Goal: Task Accomplishment & Management: Manage account settings

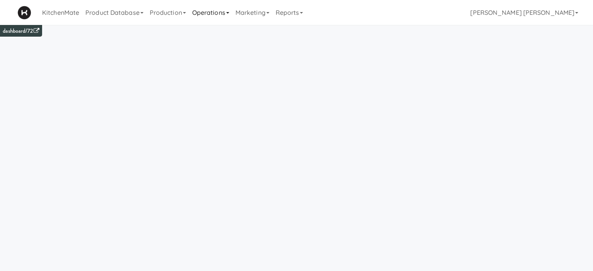
click at [223, 14] on link "Operations" at bounding box center [210, 12] width 43 height 25
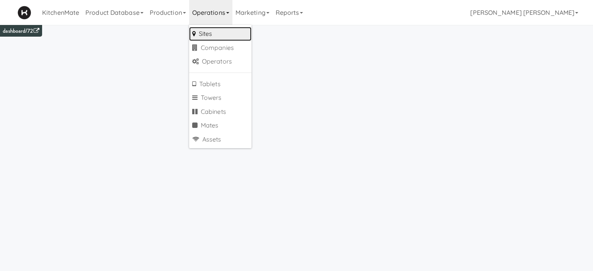
click at [212, 32] on link "Sites" at bounding box center [220, 34] width 62 height 14
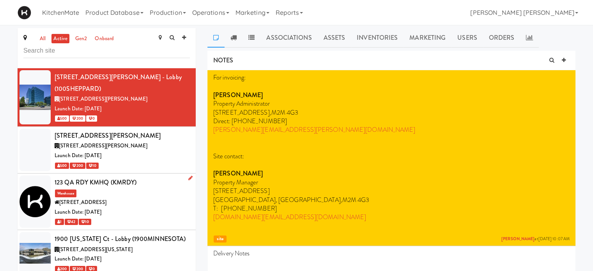
click at [36, 182] on div at bounding box center [34, 201] width 31 height 52
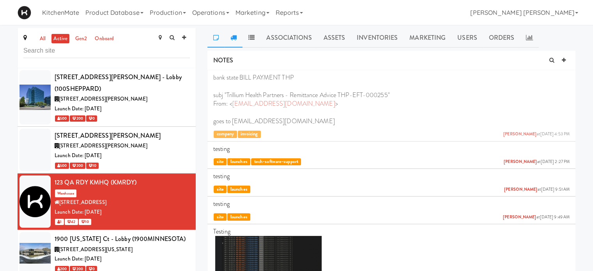
click at [231, 39] on icon at bounding box center [233, 37] width 6 height 6
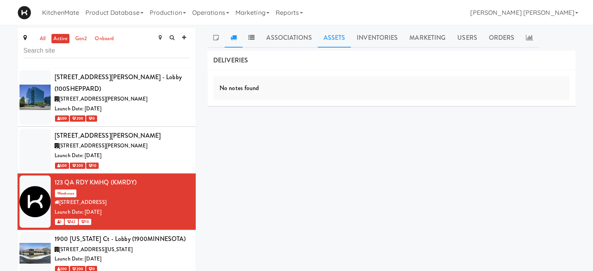
click at [337, 40] on link "Assets" at bounding box center [335, 37] width 34 height 19
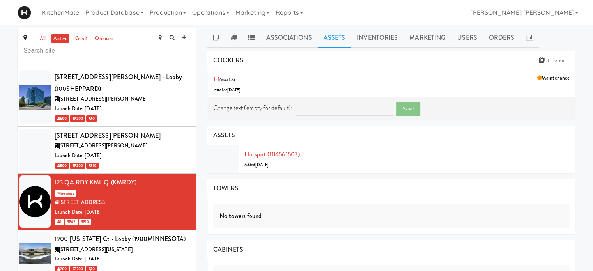
click at [331, 37] on link "Assets" at bounding box center [335, 37] width 34 height 19
click at [214, 11] on link "Operations" at bounding box center [210, 12] width 43 height 25
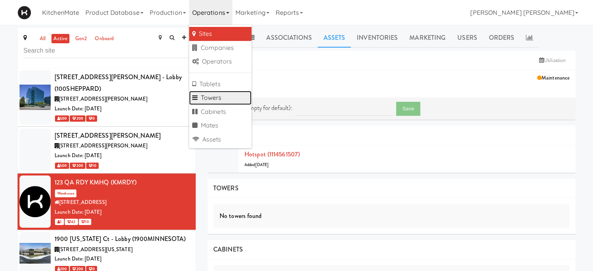
click at [217, 104] on link "Towers" at bounding box center [220, 98] width 62 height 14
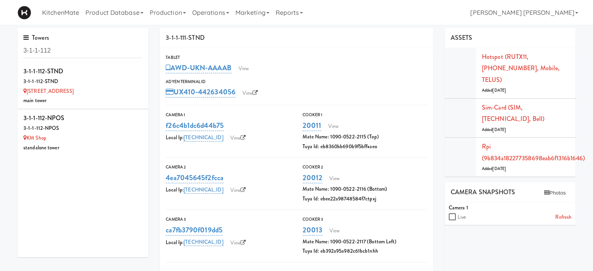
type input "3-1-1-112"
click at [141, 65] on icon at bounding box center [143, 66] width 4 height 5
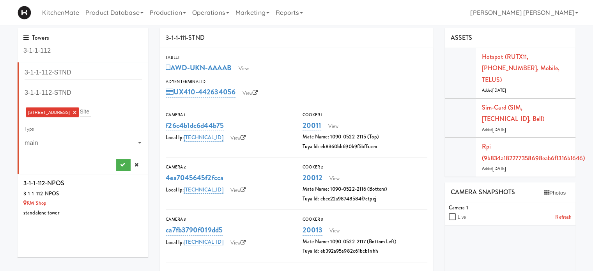
click at [73, 112] on link "×" at bounding box center [75, 112] width 4 height 7
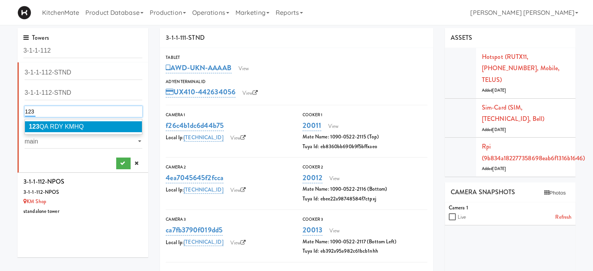
type input "123"
click at [58, 129] on span "123 QA RDY KMHQ" at bounding box center [56, 126] width 55 height 7
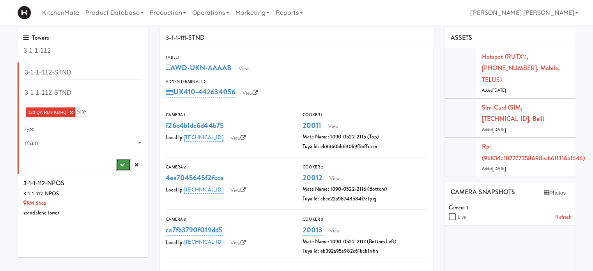
click at [119, 166] on button "submit" at bounding box center [123, 165] width 14 height 12
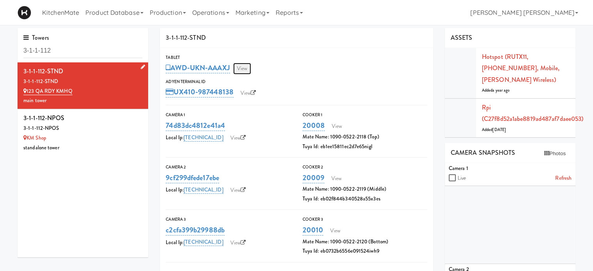
click at [246, 67] on link "View" at bounding box center [242, 69] width 18 height 12
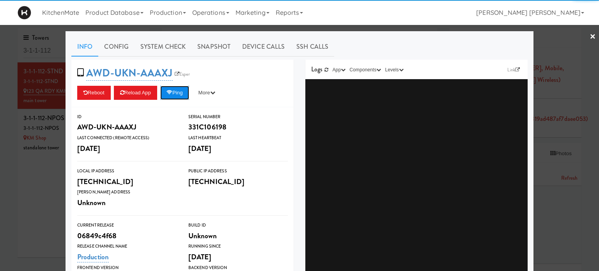
click at [175, 91] on button "Ping" at bounding box center [174, 93] width 29 height 14
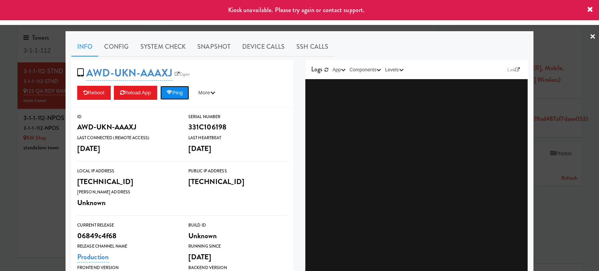
click at [177, 94] on button "Ping" at bounding box center [174, 93] width 29 height 14
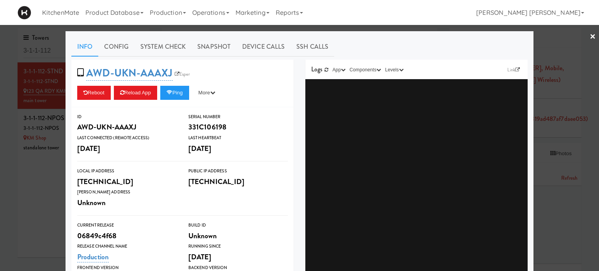
click at [590, 35] on link "×" at bounding box center [593, 37] width 6 height 24
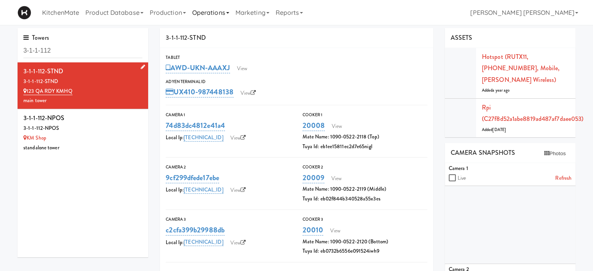
click at [216, 12] on link "Operations" at bounding box center [210, 12] width 43 height 25
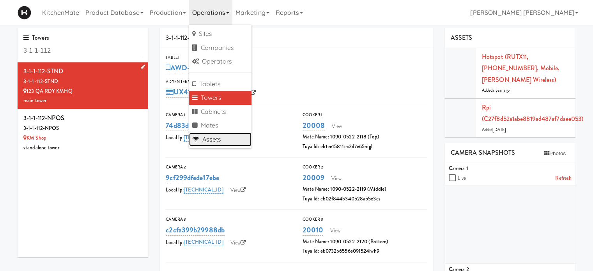
click at [217, 137] on link "Assets" at bounding box center [220, 140] width 62 height 14
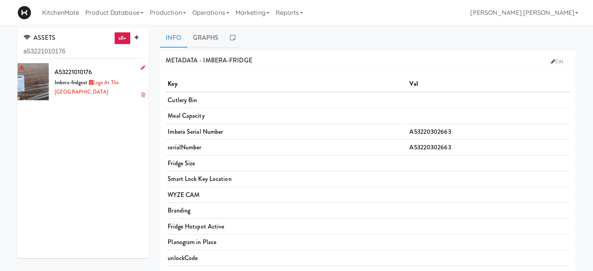
type input "a53221010176"
click at [141, 67] on icon at bounding box center [143, 67] width 4 height 5
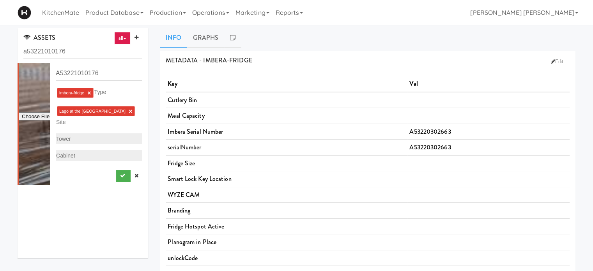
click at [129, 113] on link "×" at bounding box center [131, 111] width 4 height 7
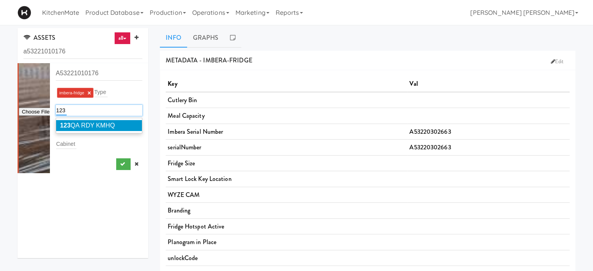
type input "123"
click at [91, 125] on span "123 QA RDY KMHQ" at bounding box center [87, 125] width 55 height 7
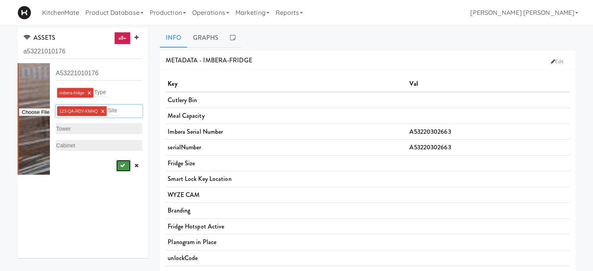
click at [120, 163] on icon "submit" at bounding box center [122, 165] width 5 height 5
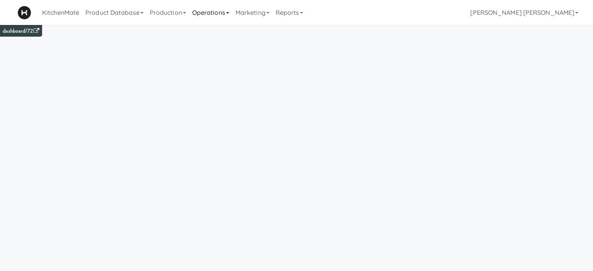
click at [204, 14] on link "Operations" at bounding box center [210, 12] width 43 height 25
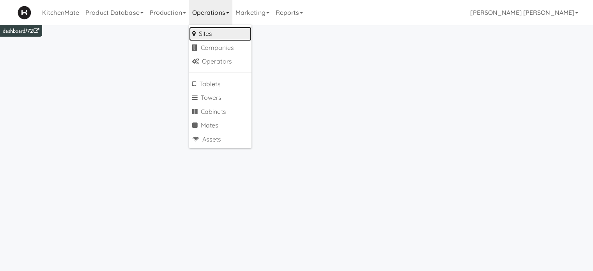
click at [209, 35] on link "Sites" at bounding box center [220, 34] width 62 height 14
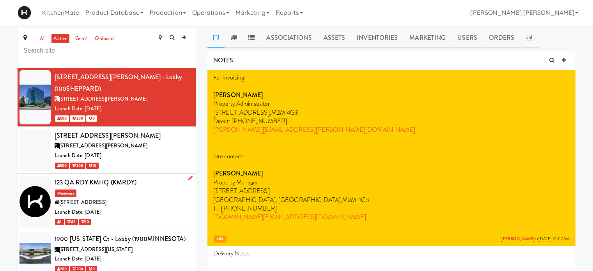
click at [117, 198] on div "[STREET_ADDRESS]" at bounding box center [122, 203] width 135 height 10
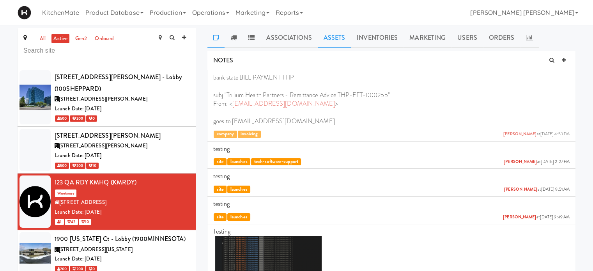
click at [329, 35] on link "Assets" at bounding box center [335, 37] width 34 height 19
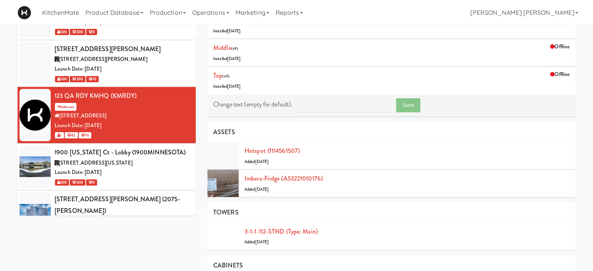
scroll to position [78, 0]
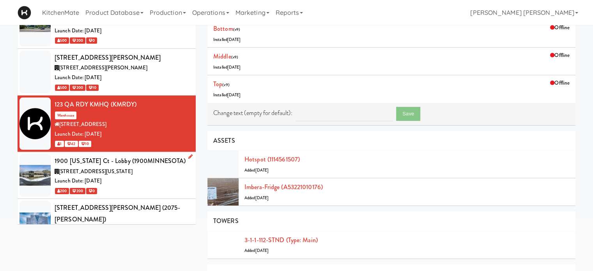
click at [81, 155] on div "1900 [US_STATE] Ct - Lobby (1900MINNESOTA)" at bounding box center [122, 161] width 135 height 12
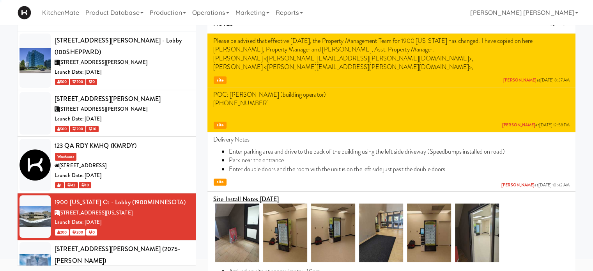
scroll to position [78, 0]
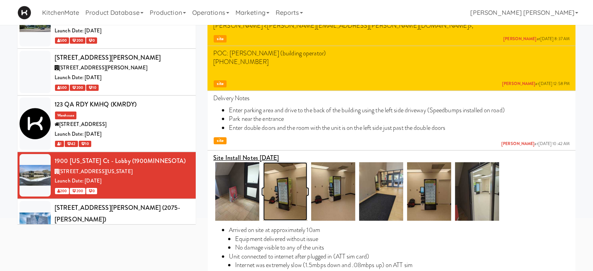
click at [275, 185] on img at bounding box center [285, 191] width 44 height 58
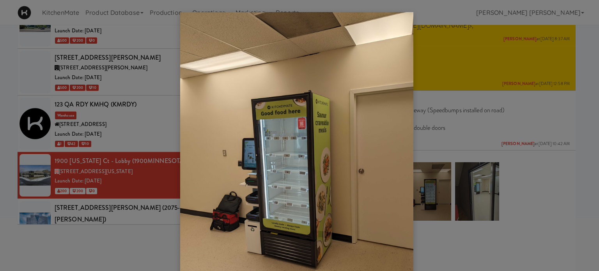
click at [484, 132] on div at bounding box center [299, 135] width 599 height 271
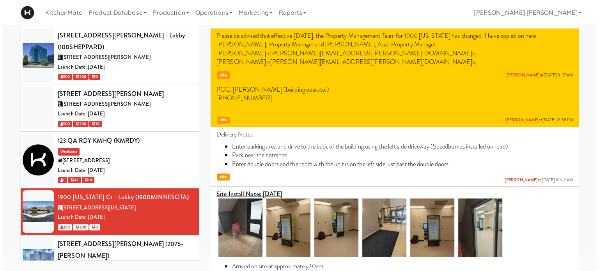
scroll to position [0, 0]
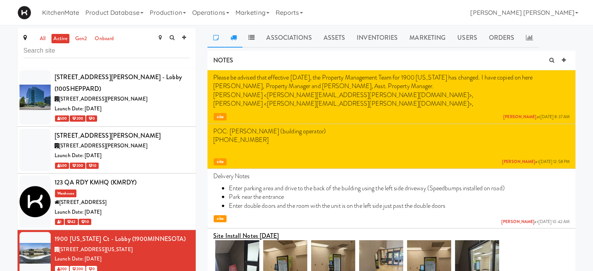
click at [229, 39] on link at bounding box center [234, 37] width 18 height 19
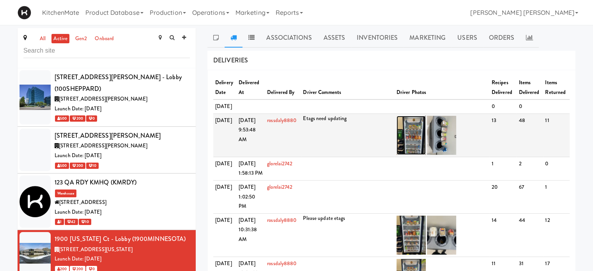
click at [404, 144] on img at bounding box center [411, 135] width 29 height 39
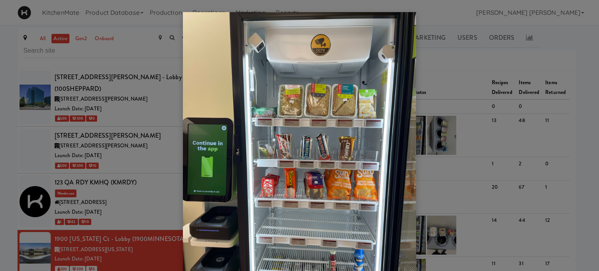
scroll to position [64, 0]
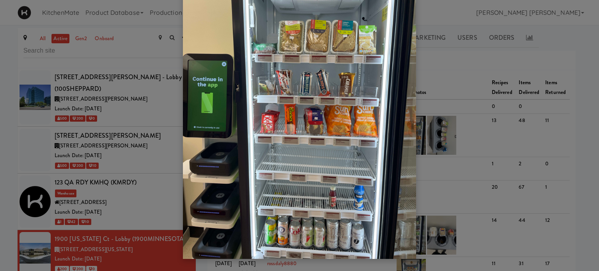
click at [462, 84] on div at bounding box center [299, 135] width 599 height 271
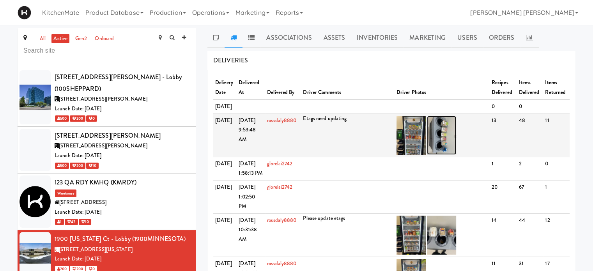
click at [443, 151] on img at bounding box center [441, 135] width 29 height 39
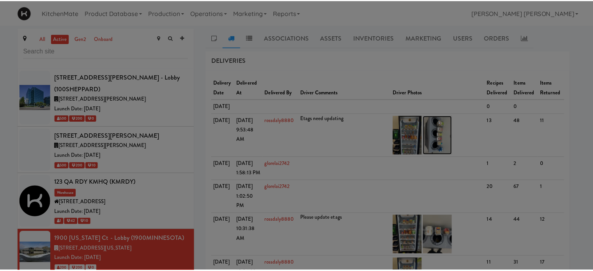
scroll to position [0, 0]
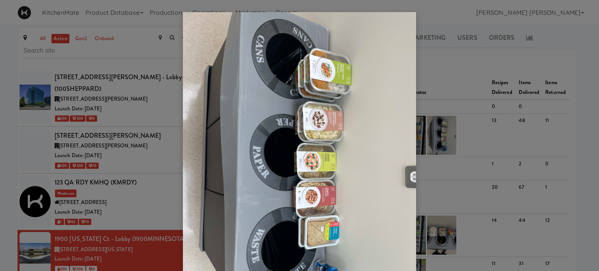
click at [470, 90] on div at bounding box center [299, 135] width 599 height 271
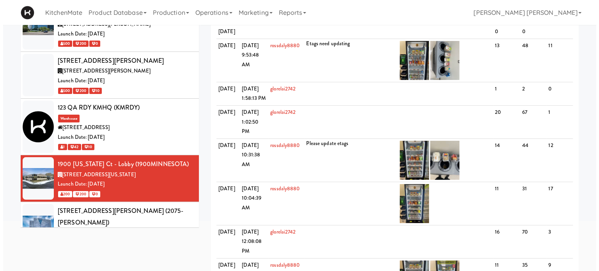
scroll to position [78, 0]
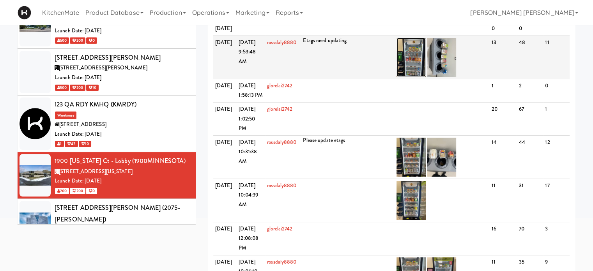
click at [420, 70] on img at bounding box center [411, 57] width 29 height 39
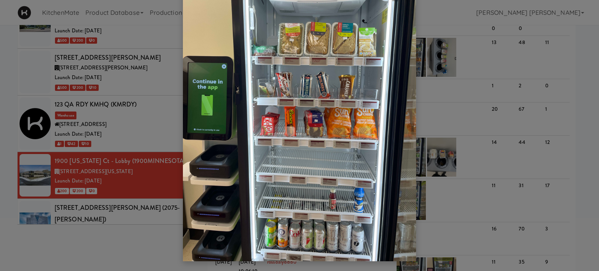
scroll to position [64, 0]
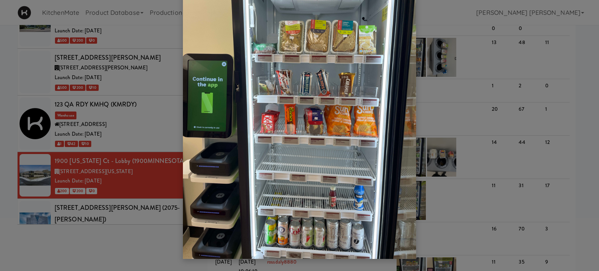
click at [439, 96] on div at bounding box center [299, 135] width 599 height 271
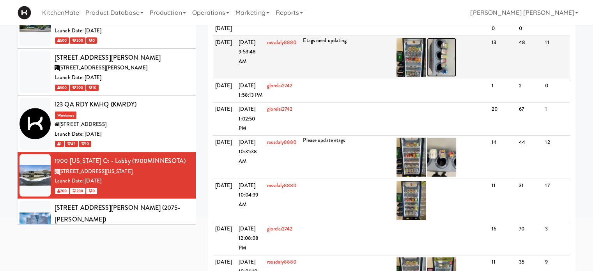
click at [448, 77] on img at bounding box center [441, 57] width 29 height 39
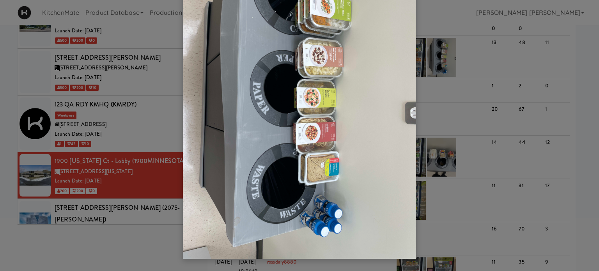
click at [493, 98] on div at bounding box center [299, 135] width 599 height 271
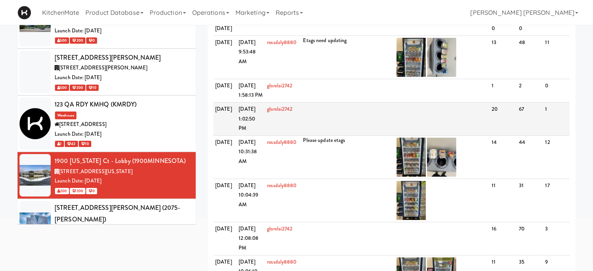
scroll to position [0, 0]
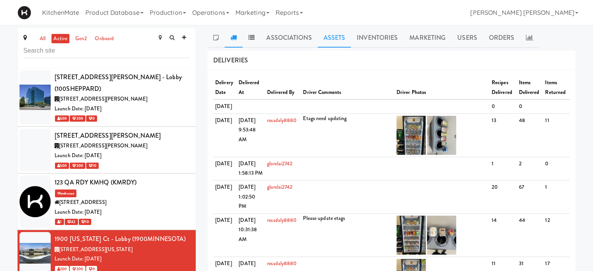
click at [328, 37] on link "Assets" at bounding box center [335, 37] width 34 height 19
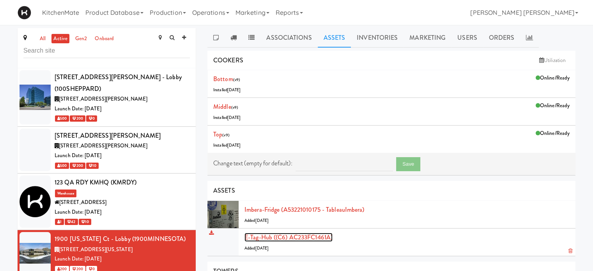
click at [287, 236] on link "E-tag-hub ((C6) AC233FC1461A)" at bounding box center [289, 237] width 88 height 9
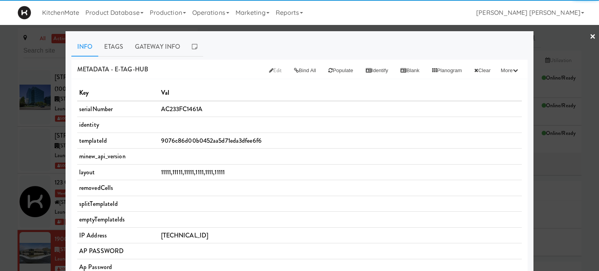
click at [590, 35] on link "×" at bounding box center [593, 37] width 6 height 24
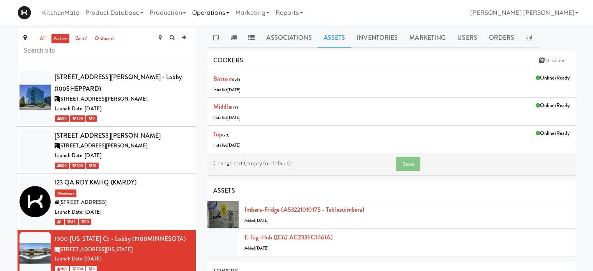
click at [213, 14] on link "Operations" at bounding box center [210, 12] width 43 height 25
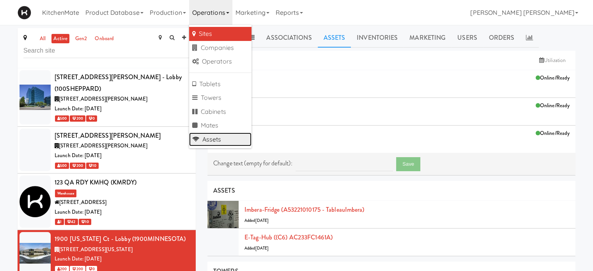
click at [215, 138] on link "Assets" at bounding box center [220, 140] width 62 height 14
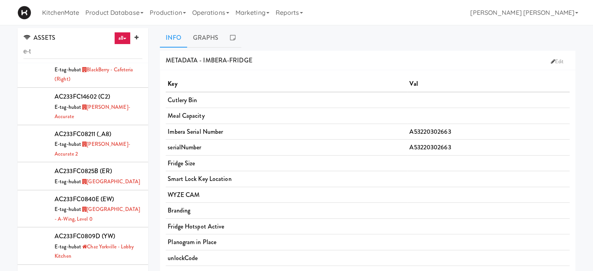
scroll to position [1092, 0]
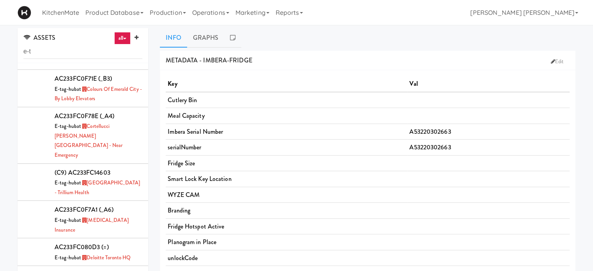
type input "e-t"
click at [123, 35] on link "all" at bounding box center [122, 38] width 16 height 12
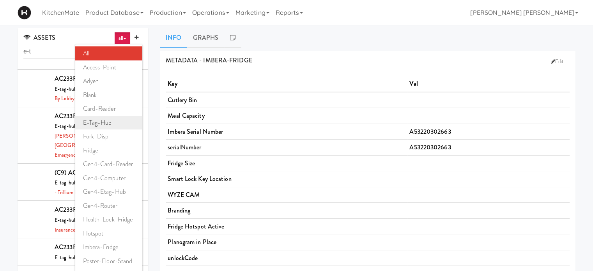
click at [110, 122] on link "e-tag-hub" at bounding box center [108, 123] width 67 height 14
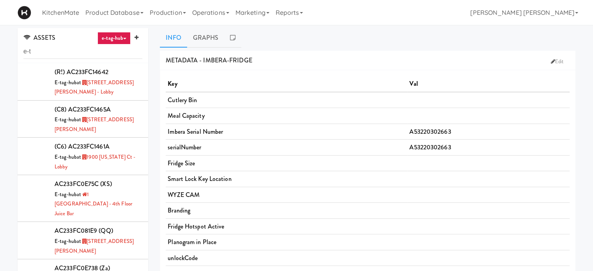
scroll to position [505, 0]
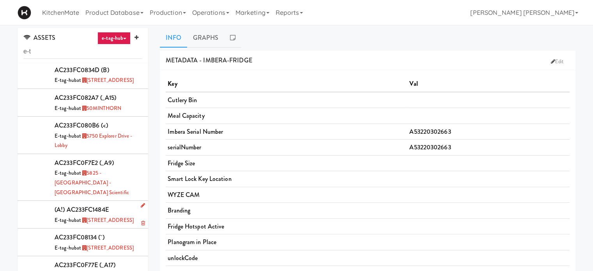
click at [141, 203] on icon at bounding box center [143, 205] width 4 height 5
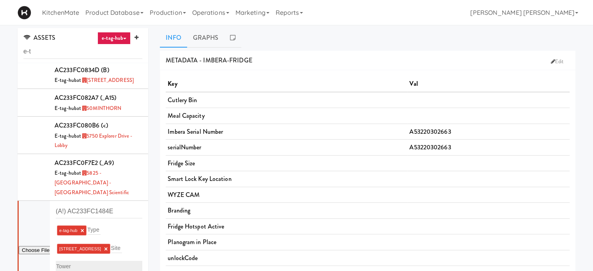
click at [104, 246] on link "×" at bounding box center [106, 249] width 4 height 7
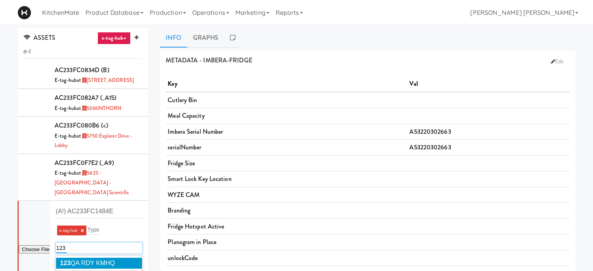
type input "123"
click at [100, 260] on span "123 QA RDY KMHQ" at bounding box center [87, 263] width 55 height 7
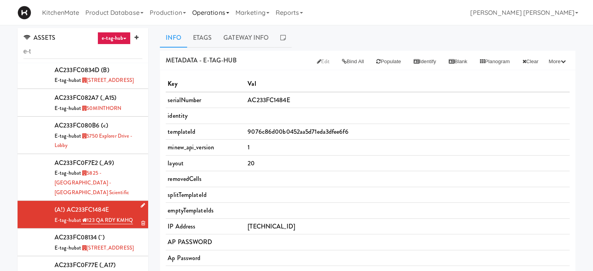
click at [213, 15] on link "Operations" at bounding box center [210, 12] width 43 height 25
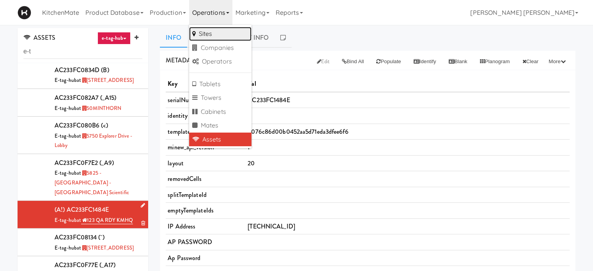
click at [220, 34] on link "Sites" at bounding box center [220, 34] width 62 height 14
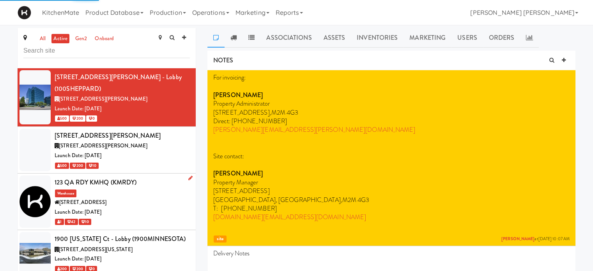
click at [106, 198] on span "[STREET_ADDRESS]" at bounding box center [82, 201] width 47 height 7
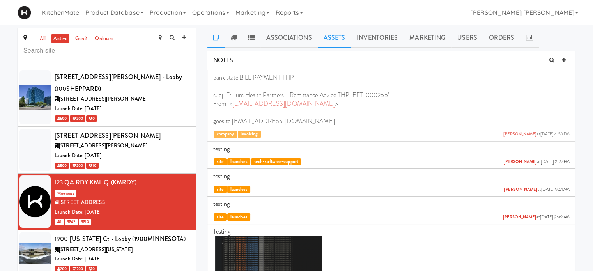
click at [324, 35] on link "Assets" at bounding box center [335, 37] width 34 height 19
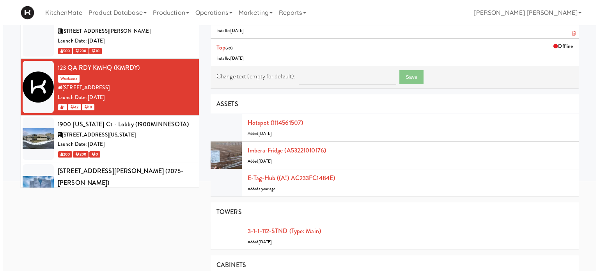
scroll to position [117, 0]
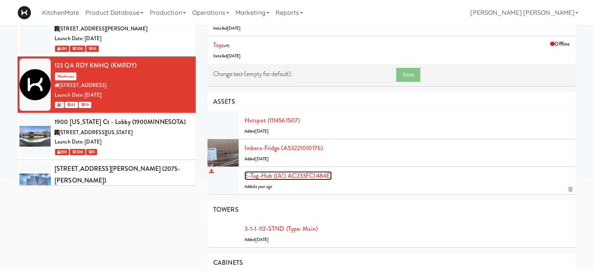
click at [319, 174] on link "E-tag-hub ((A!) AC233FC1484E)" at bounding box center [288, 175] width 87 height 9
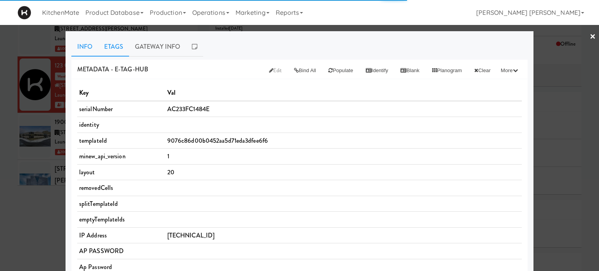
click at [118, 46] on link "Etags" at bounding box center [113, 46] width 31 height 19
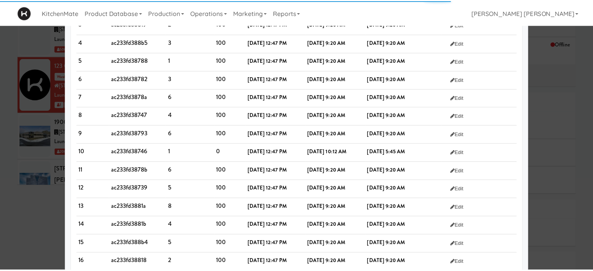
scroll to position [20, 0]
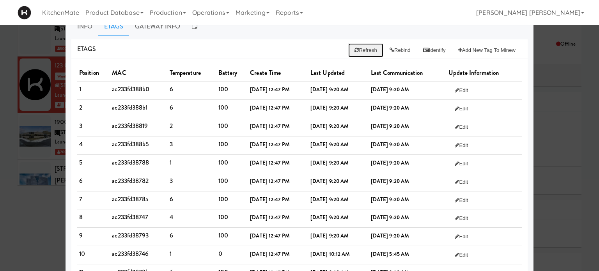
click at [358, 53] on button "Refresh" at bounding box center [365, 50] width 35 height 14
click at [395, 49] on button "Rebind" at bounding box center [400, 50] width 34 height 14
click at [0, 154] on div at bounding box center [299, 135] width 599 height 271
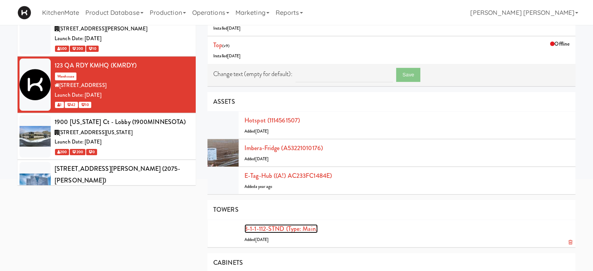
click at [296, 226] on link "3-1-1-112-STND (type: main)" at bounding box center [281, 228] width 73 height 9
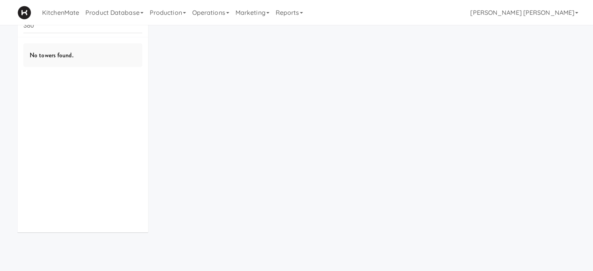
scroll to position [25, 0]
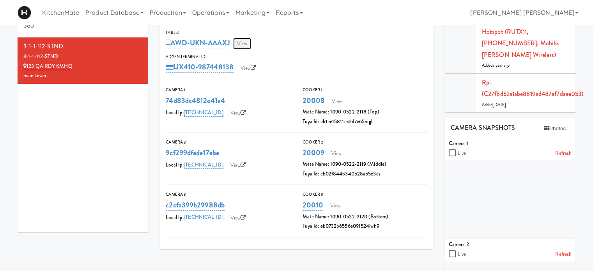
click at [245, 39] on link "View" at bounding box center [242, 44] width 18 height 12
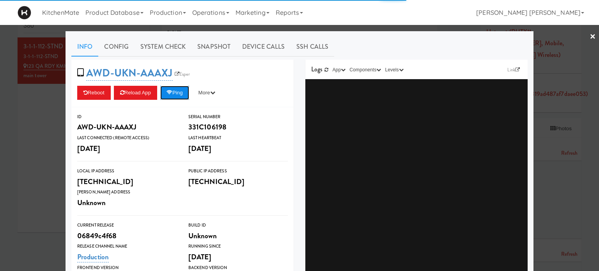
click at [172, 90] on icon at bounding box center [170, 92] width 6 height 5
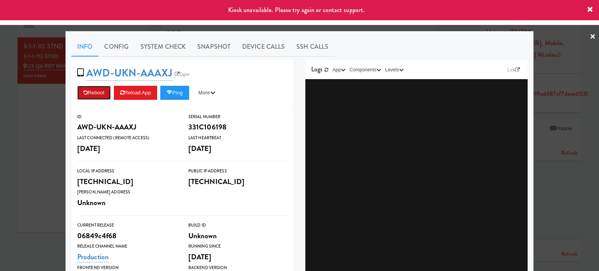
click at [87, 95] on button "Reboot" at bounding box center [94, 93] width 34 height 14
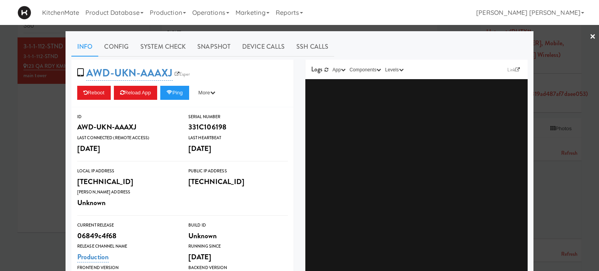
click at [22, 149] on div at bounding box center [299, 135] width 599 height 271
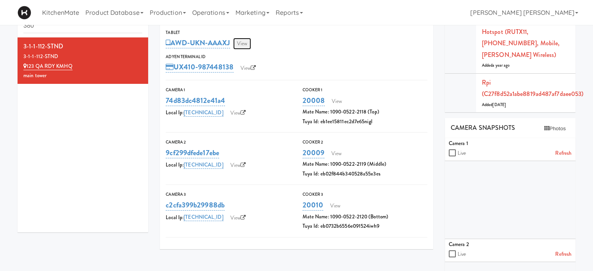
click at [246, 39] on link "View" at bounding box center [242, 44] width 18 height 12
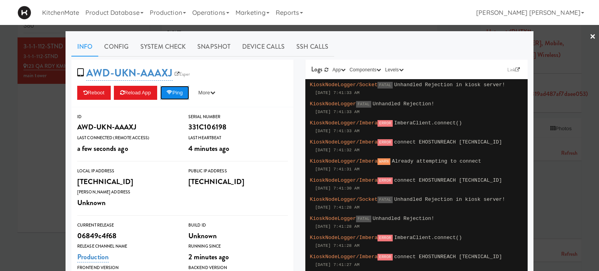
click at [179, 89] on button "Ping" at bounding box center [174, 93] width 29 height 14
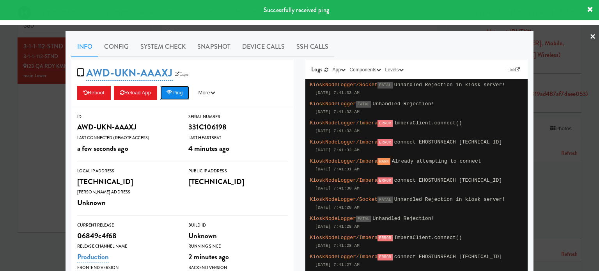
click at [176, 95] on button "Ping" at bounding box center [174, 93] width 29 height 14
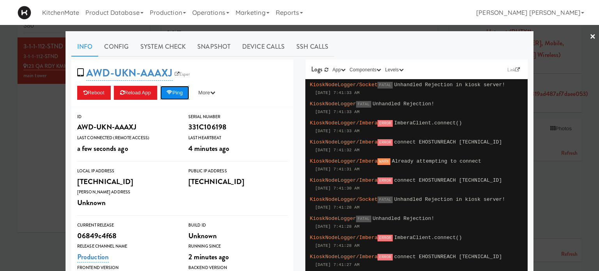
click at [180, 86] on button "Ping" at bounding box center [174, 93] width 29 height 14
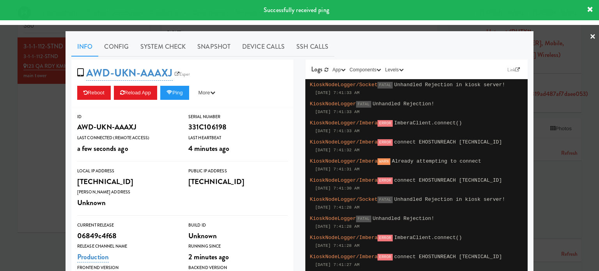
click at [0, 174] on div at bounding box center [299, 135] width 599 height 271
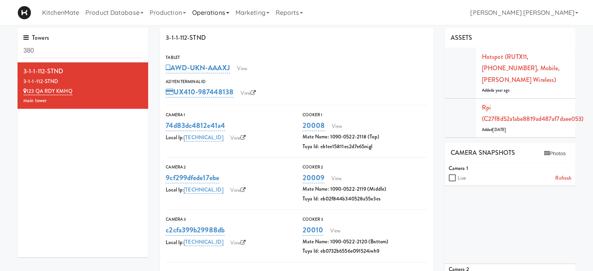
click at [217, 14] on link "Operations" at bounding box center [210, 12] width 43 height 25
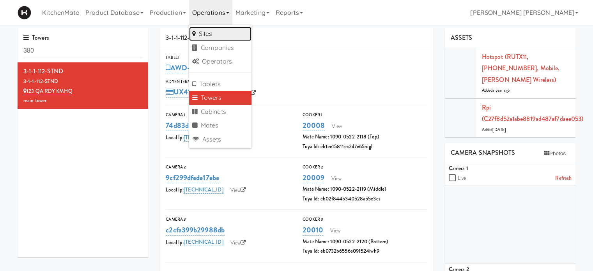
click at [216, 36] on link "Sites" at bounding box center [220, 34] width 62 height 14
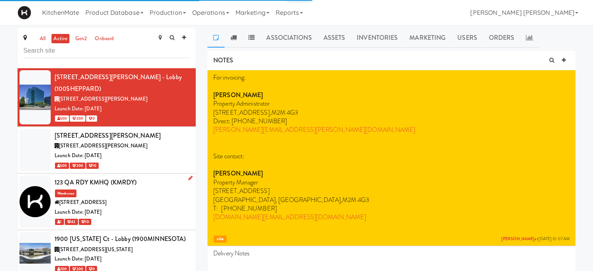
click at [106, 198] on span "[STREET_ADDRESS]" at bounding box center [82, 201] width 47 height 7
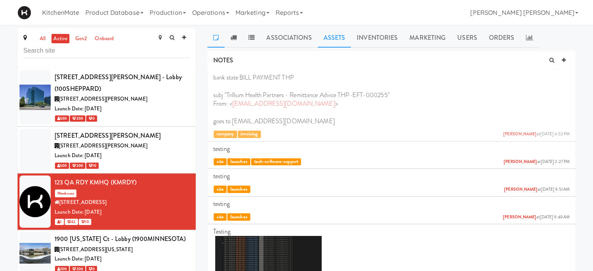
click at [337, 41] on link "Assets" at bounding box center [335, 37] width 34 height 19
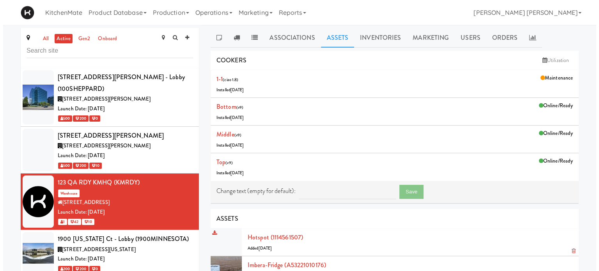
scroll to position [156, 0]
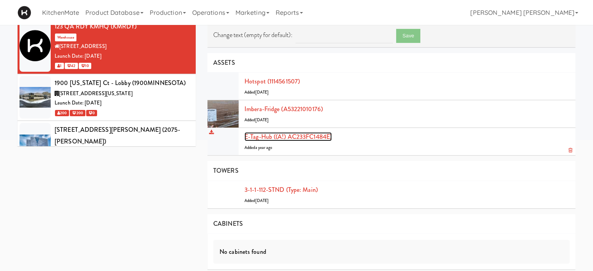
click at [286, 136] on link "E-tag-hub ((A!) AC233FC1484E)" at bounding box center [288, 136] width 87 height 9
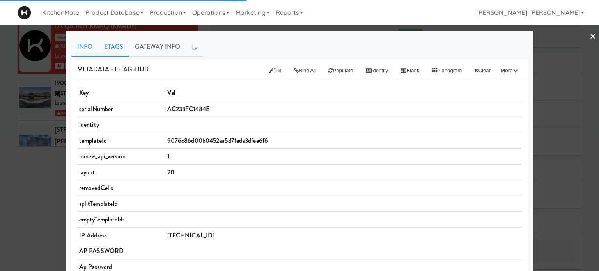
click at [101, 50] on link "Etags" at bounding box center [113, 46] width 31 height 19
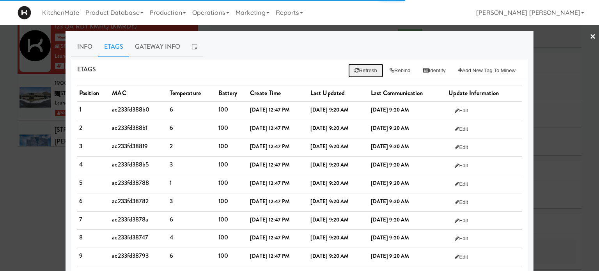
click at [352, 71] on button "Refresh" at bounding box center [365, 71] width 35 height 14
click at [389, 68] on button "Rebind" at bounding box center [400, 71] width 34 height 14
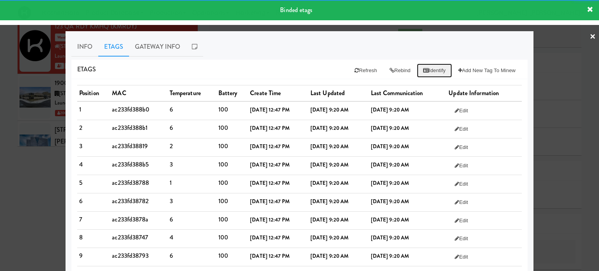
click at [423, 68] on icon at bounding box center [426, 70] width 6 height 5
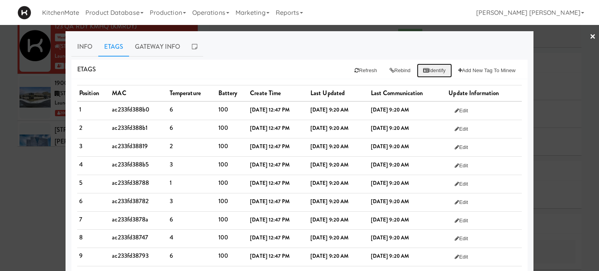
click at [427, 69] on button "Identify" at bounding box center [434, 71] width 35 height 14
click at [367, 74] on button "Refresh" at bounding box center [365, 71] width 35 height 14
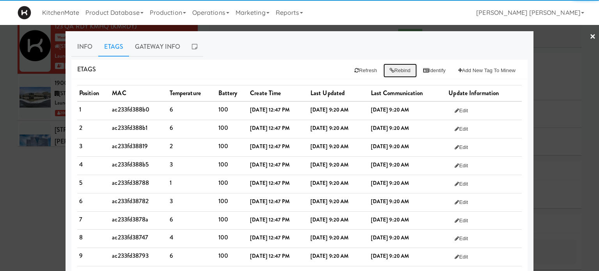
click at [390, 70] on button "Rebind" at bounding box center [400, 71] width 34 height 14
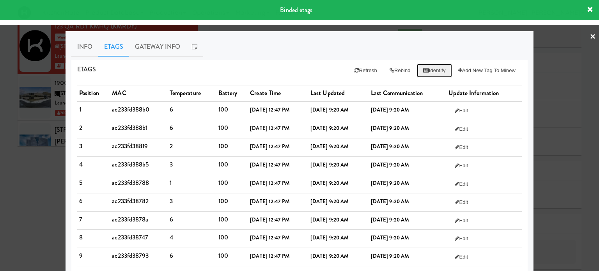
click at [427, 69] on button "Identify" at bounding box center [434, 71] width 35 height 14
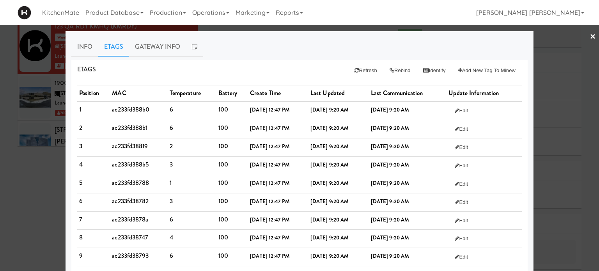
click at [590, 35] on link "×" at bounding box center [593, 37] width 6 height 24
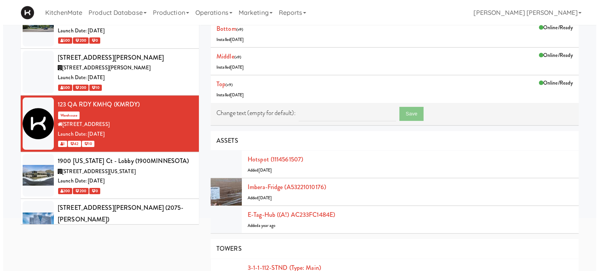
scroll to position [78, 0]
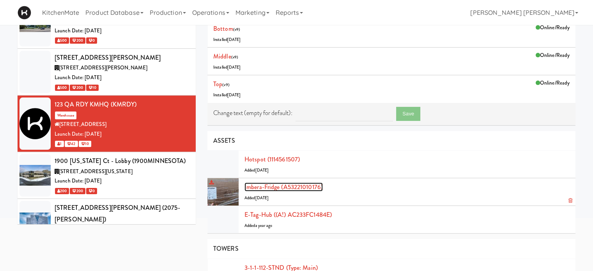
click at [302, 187] on link "Imbera-fridge (A53221010176)" at bounding box center [284, 187] width 78 height 9
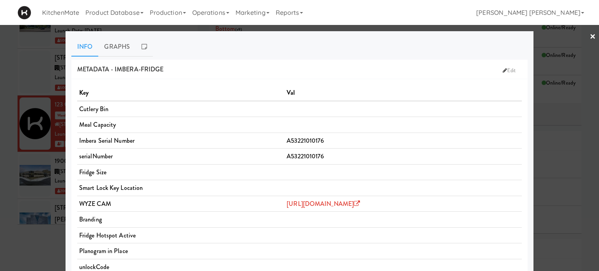
click at [590, 36] on link "×" at bounding box center [593, 37] width 6 height 24
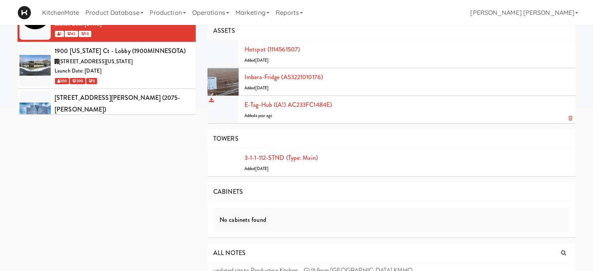
scroll to position [195, 0]
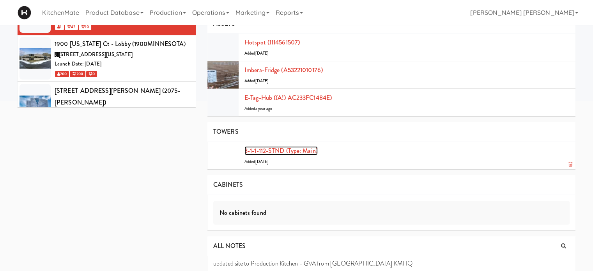
click at [273, 150] on link "3-1-1-112-STND (type: main)" at bounding box center [281, 150] width 73 height 9
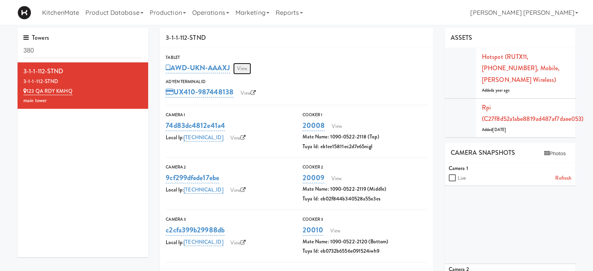
click at [243, 69] on link "View" at bounding box center [242, 69] width 18 height 12
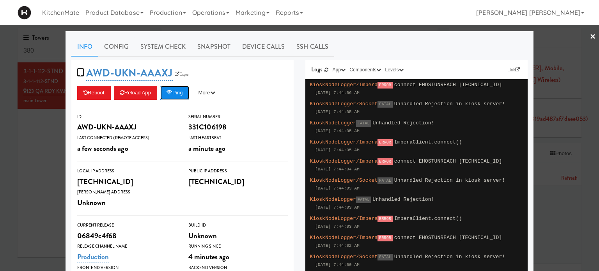
click at [181, 92] on button "Ping" at bounding box center [174, 93] width 29 height 14
click at [590, 34] on link "×" at bounding box center [593, 37] width 6 height 24
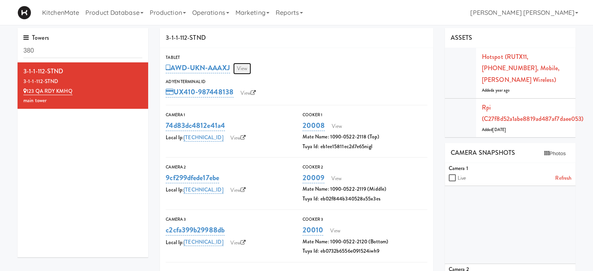
click at [242, 67] on link "View" at bounding box center [242, 69] width 18 height 12
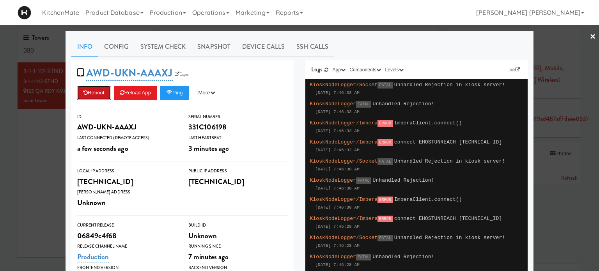
click at [92, 96] on button "Reboot" at bounding box center [94, 93] width 34 height 14
click at [100, 93] on button "Reboot" at bounding box center [94, 93] width 34 height 14
click at [177, 91] on button "Ping" at bounding box center [174, 93] width 29 height 14
click at [86, 92] on button "Reboot" at bounding box center [94, 93] width 34 height 14
click at [119, 47] on link "Config" at bounding box center [116, 46] width 36 height 19
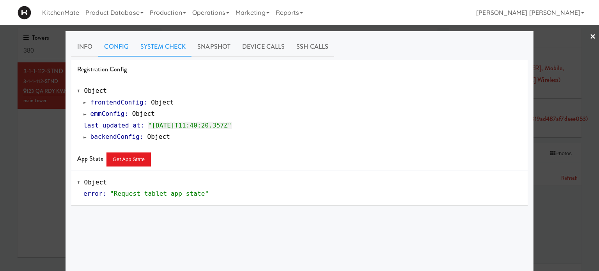
click at [149, 44] on link "System Check" at bounding box center [163, 46] width 57 height 19
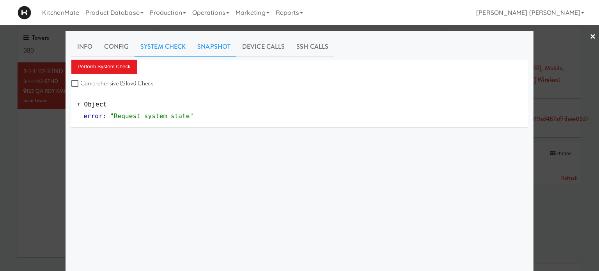
click at [193, 43] on link "Snapshot" at bounding box center [213, 46] width 45 height 19
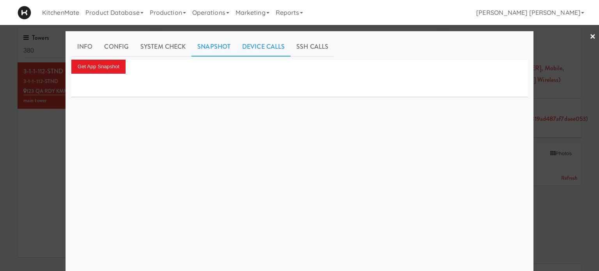
click at [252, 46] on link "Device Calls" at bounding box center [263, 46] width 54 height 19
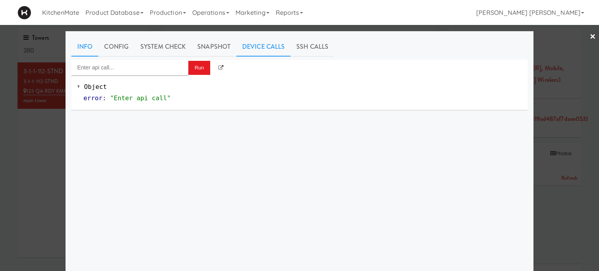
click at [74, 51] on link "Info" at bounding box center [84, 46] width 27 height 19
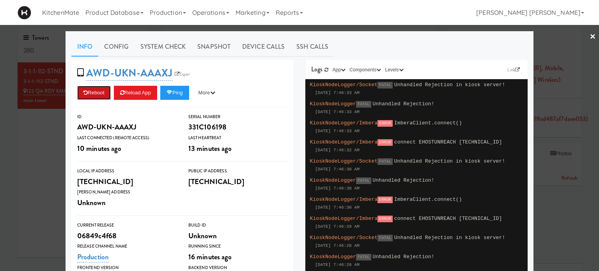
click at [98, 88] on button "Reboot" at bounding box center [94, 93] width 34 height 14
click at [181, 91] on button "Ping" at bounding box center [174, 93] width 29 height 14
click at [167, 90] on icon at bounding box center [170, 92] width 6 height 5
click at [592, 32] on div at bounding box center [299, 135] width 599 height 271
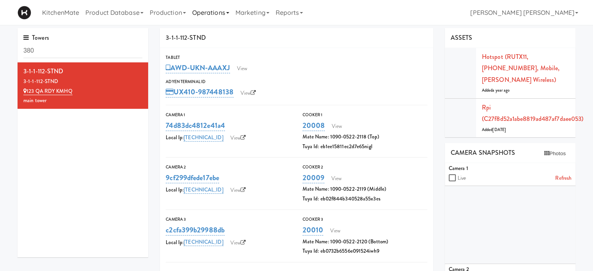
click at [206, 11] on link "Operations" at bounding box center [210, 12] width 43 height 25
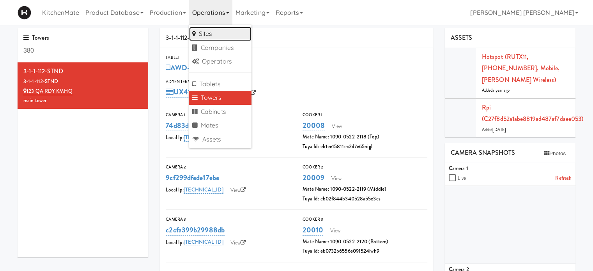
click at [211, 31] on link "Sites" at bounding box center [220, 34] width 62 height 14
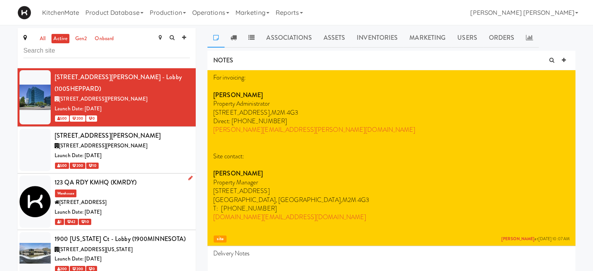
click at [121, 177] on div "123 QA RDY KMHQ (KMRDY)" at bounding box center [122, 183] width 135 height 12
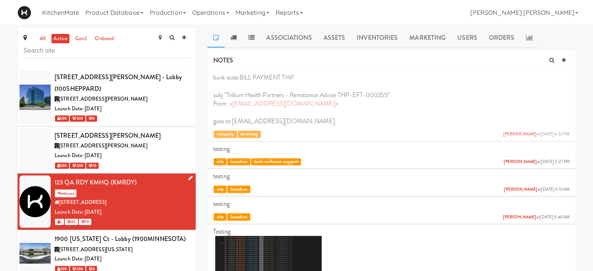
click at [188, 175] on icon at bounding box center [190, 177] width 4 height 5
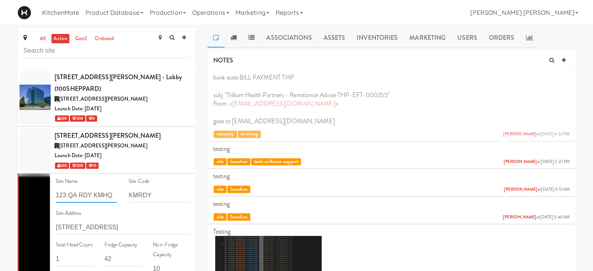
click at [106, 188] on input "123 QA RDY KMHQ" at bounding box center [86, 195] width 61 height 14
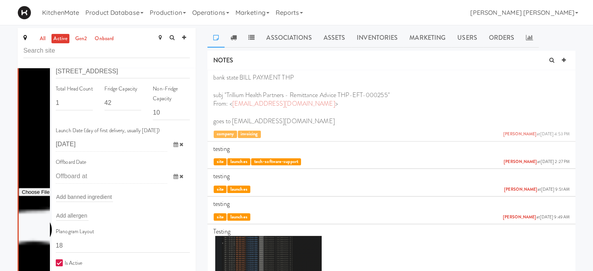
scroll to position [234, 0]
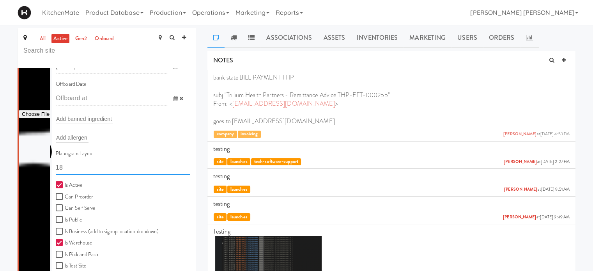
drag, startPoint x: 88, startPoint y: 157, endPoint x: 0, endPoint y: 146, distance: 88.4
click at [0, 146] on div "all active gen2 onboard 100 Sheppard Ave - Lobby (100SHEPPARD) 100 Sheppard Ave…" at bounding box center [296, 174] width 593 height 292
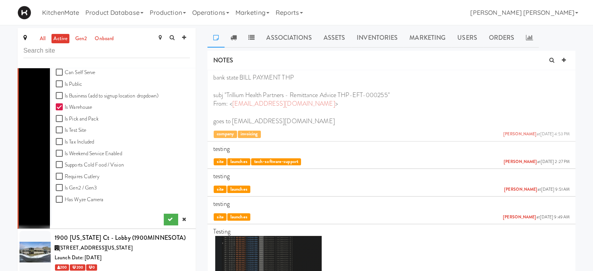
scroll to position [507, 0]
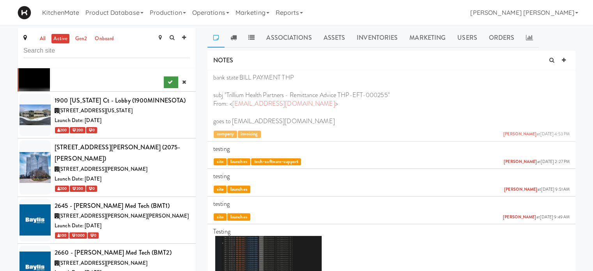
type input "11111,11111,11111,1111,1111,11111"
click at [164, 76] on button "submit" at bounding box center [171, 82] width 14 height 12
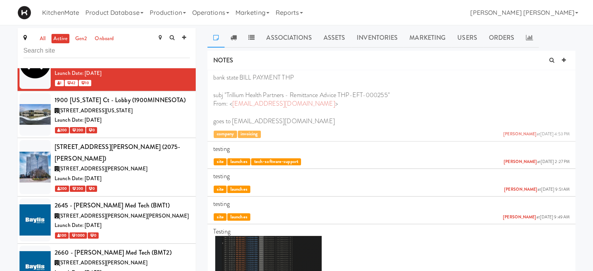
scroll to position [78, 0]
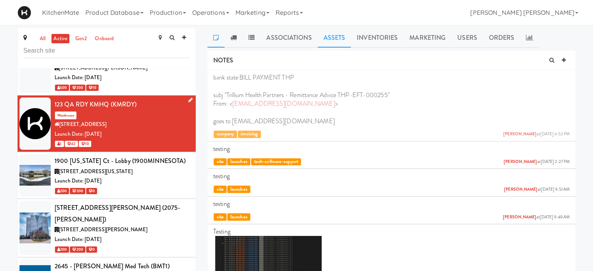
click at [324, 35] on link "Assets" at bounding box center [335, 37] width 34 height 19
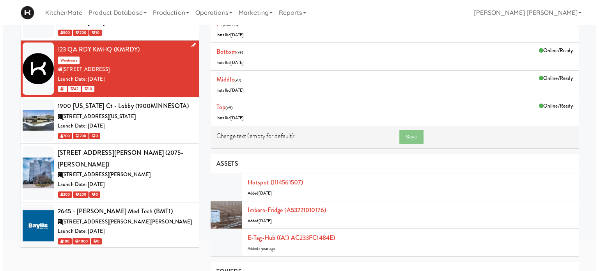
scroll to position [117, 0]
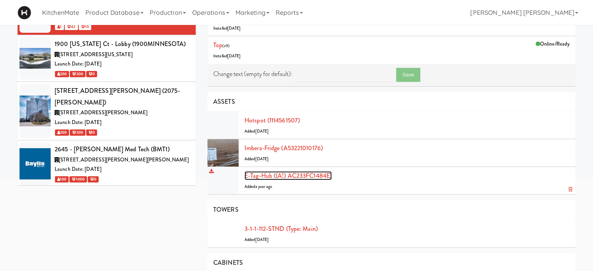
click at [278, 172] on link "E-tag-hub ((A!) AC233FC1484E)" at bounding box center [288, 175] width 87 height 9
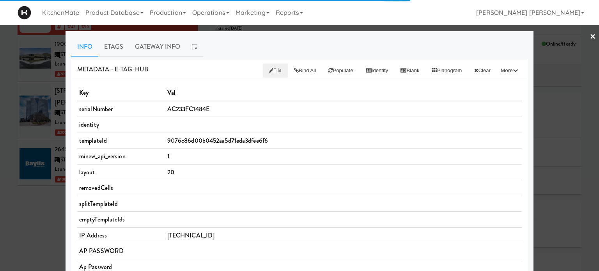
click at [269, 70] on icon at bounding box center [271, 70] width 4 height 5
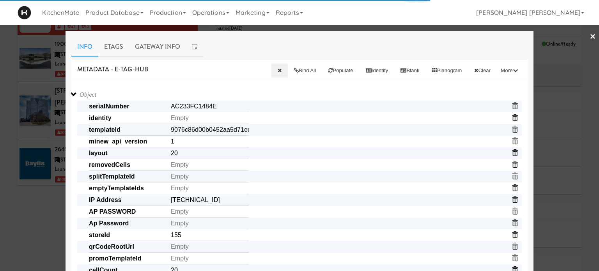
scroll to position [39, 0]
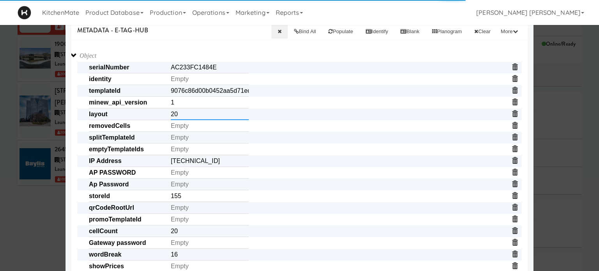
drag, startPoint x: 204, startPoint y: 116, endPoint x: 128, endPoint y: 116, distance: 76.0
click at [128, 116] on span "layout 20" at bounding box center [305, 114] width 433 height 12
paste input "11111,11111,11111,1111,1111,11111"
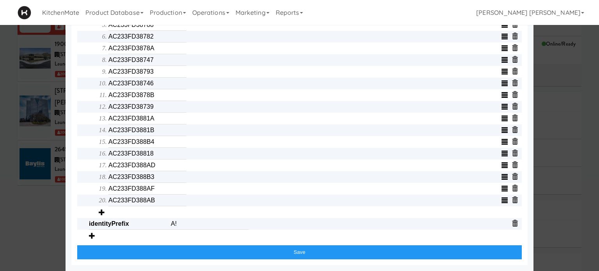
scroll to position [354, 0]
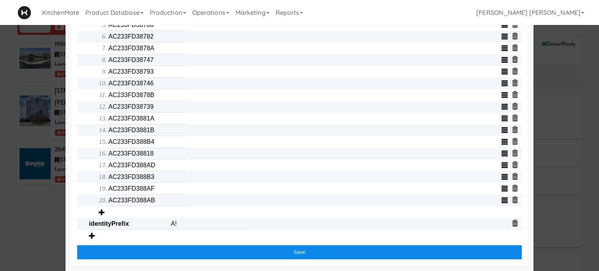
type input "11111,11111,11111,1111,1111,11111"
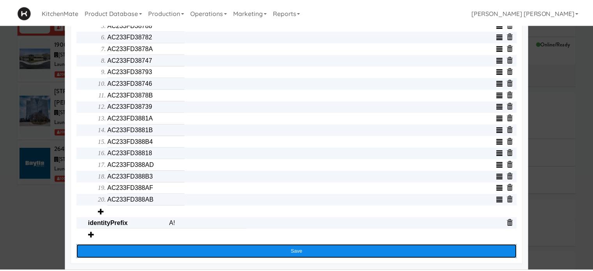
scroll to position [0, 0]
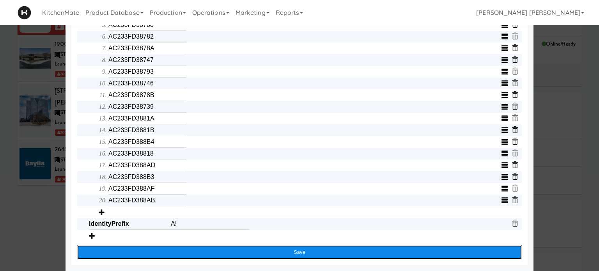
click at [290, 251] on button "Save" at bounding box center [299, 252] width 445 height 14
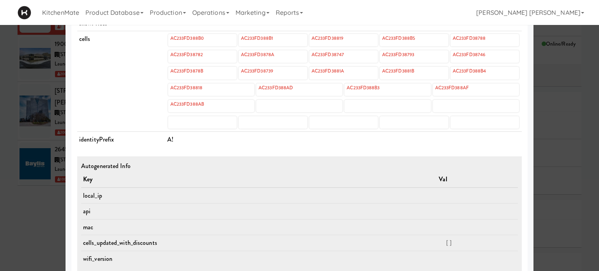
click at [5, 177] on div at bounding box center [299, 135] width 599 height 271
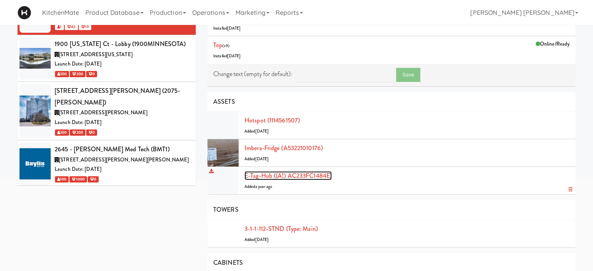
click at [284, 175] on link "E-tag-hub ((A!) AC233FC1484E)" at bounding box center [288, 175] width 87 height 9
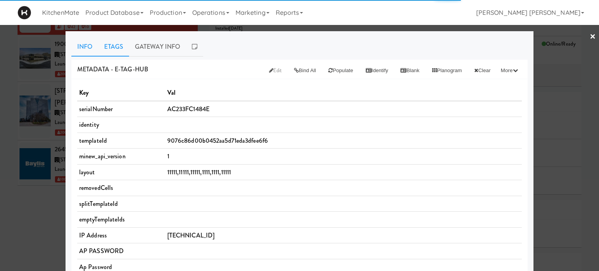
click at [120, 42] on link "Etags" at bounding box center [113, 46] width 31 height 19
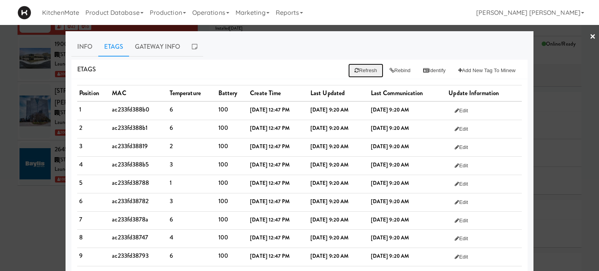
click at [360, 73] on button "Refresh" at bounding box center [365, 71] width 35 height 14
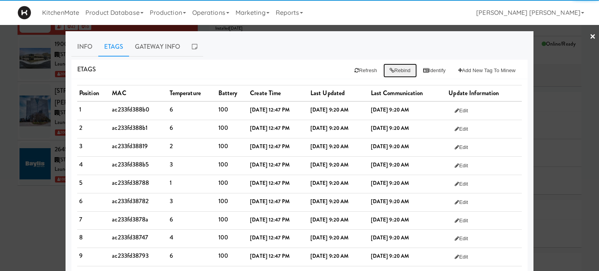
click at [394, 70] on button "Rebind" at bounding box center [400, 71] width 34 height 14
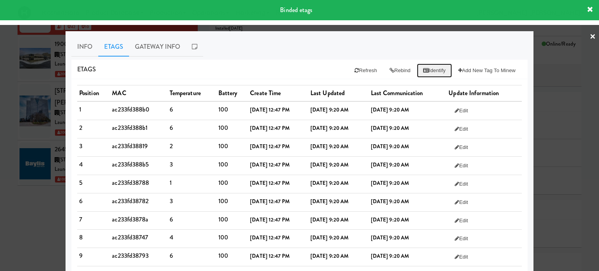
click at [426, 65] on button "Identify" at bounding box center [434, 71] width 35 height 14
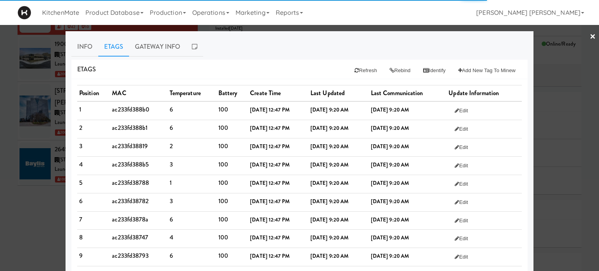
click at [590, 38] on link "×" at bounding box center [593, 37] width 6 height 24
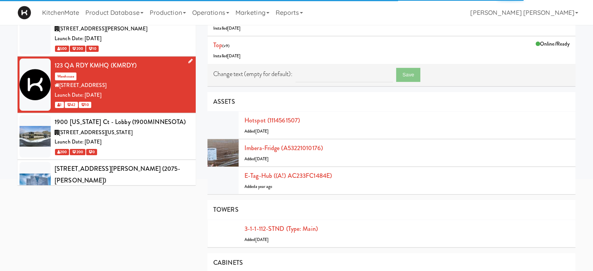
click at [188, 58] on icon at bounding box center [190, 60] width 4 height 5
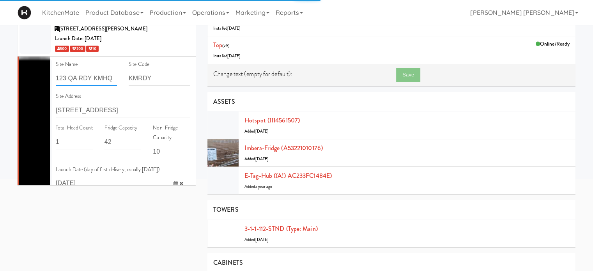
click at [108, 71] on input "123 QA RDY KMHQ" at bounding box center [86, 78] width 61 height 14
click at [109, 209] on div "all active gen2 onboard 100 Sheppard Ave - Lobby (100SHEPPARD) 100 Sheppard Ave…" at bounding box center [297, 264] width 570 height 707
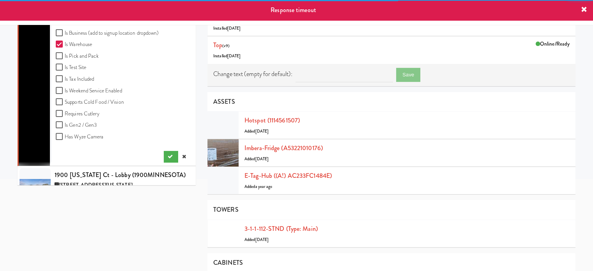
scroll to position [312, 0]
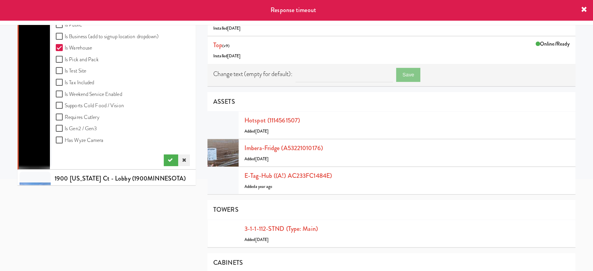
click at [182, 158] on icon at bounding box center [184, 160] width 4 height 5
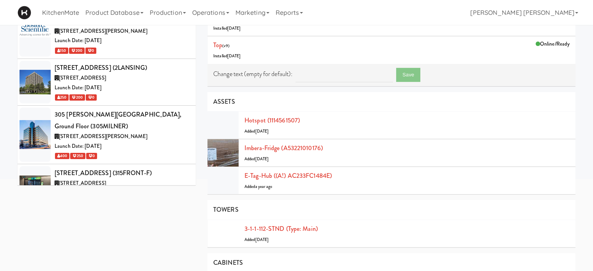
click at [144, 243] on div "all active gen2 onboard 100 Sheppard Ave - Lobby (100SHEPPARD) 100 Sheppard Ave…" at bounding box center [297, 264] width 570 height 707
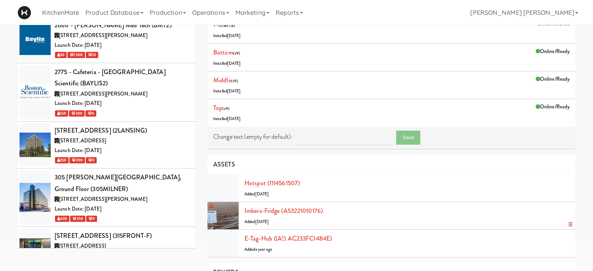
scroll to position [0, 0]
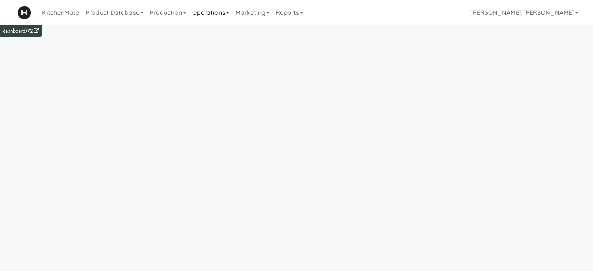
click at [206, 12] on link "Operations" at bounding box center [210, 12] width 43 height 25
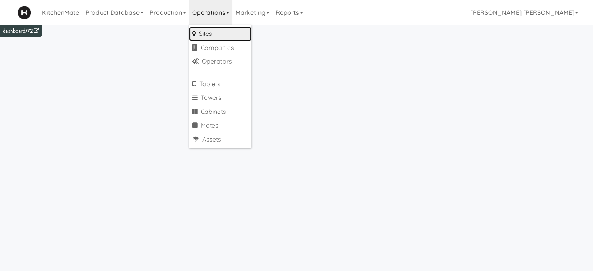
click at [204, 32] on link "Sites" at bounding box center [220, 34] width 62 height 14
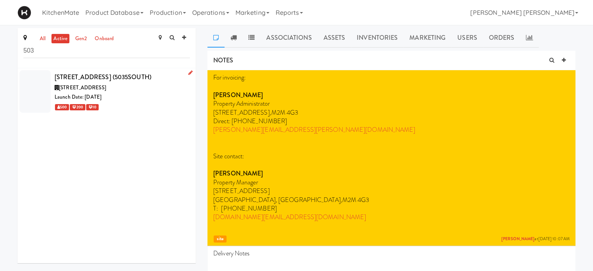
type input "503"
click at [94, 80] on div "[STREET_ADDRESS] (5035SOUTH)" at bounding box center [122, 77] width 135 height 12
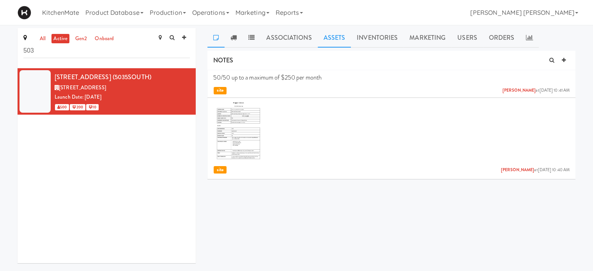
click at [345, 36] on link "Assets" at bounding box center [335, 37] width 34 height 19
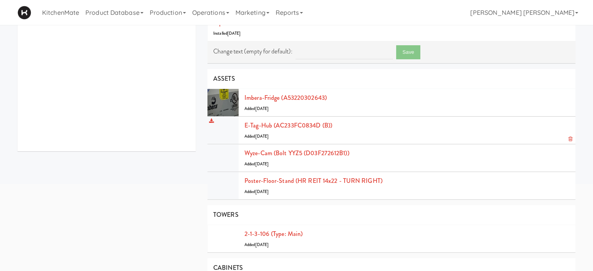
scroll to position [117, 0]
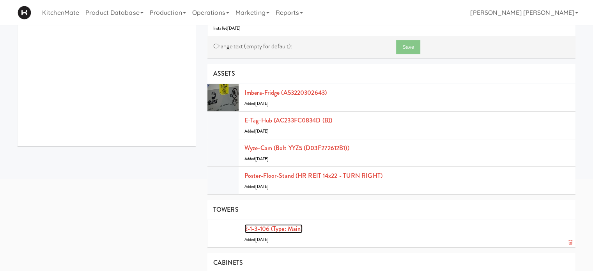
click at [289, 229] on link "2-1-3-106 (type: main)" at bounding box center [274, 228] width 58 height 9
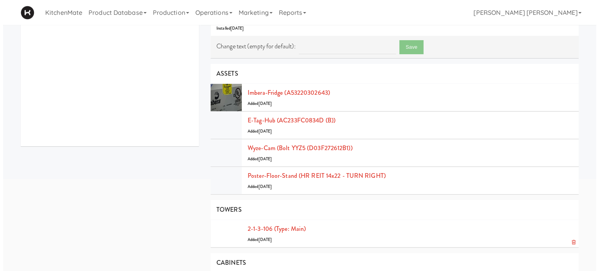
scroll to position [25, 0]
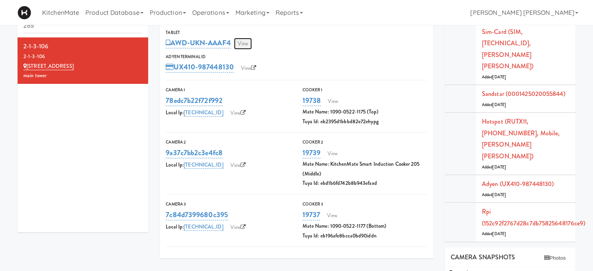
click at [249, 46] on link "View" at bounding box center [243, 44] width 18 height 12
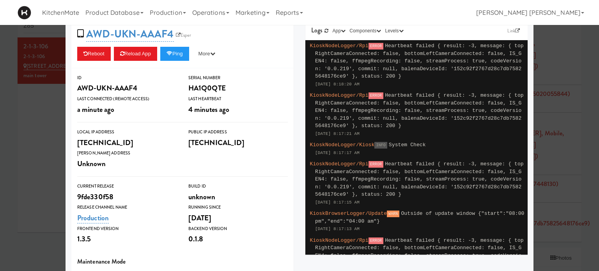
scroll to position [78, 0]
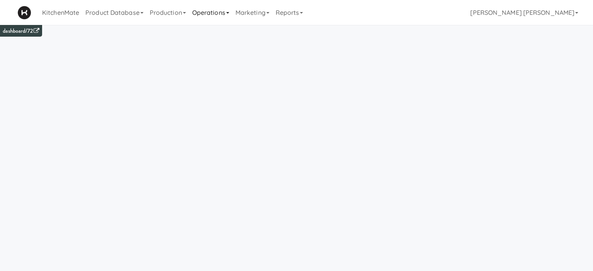
click at [207, 9] on link "Operations" at bounding box center [210, 12] width 43 height 25
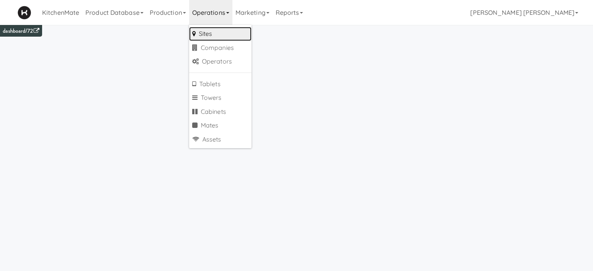
click at [207, 30] on link "Sites" at bounding box center [220, 34] width 62 height 14
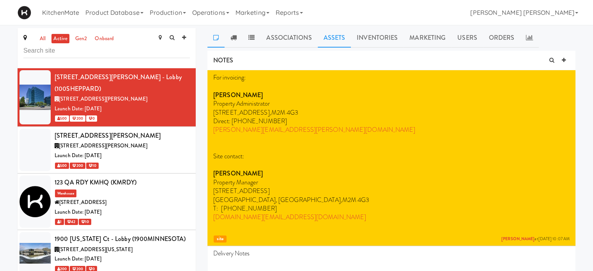
click at [329, 40] on link "Assets" at bounding box center [335, 37] width 34 height 19
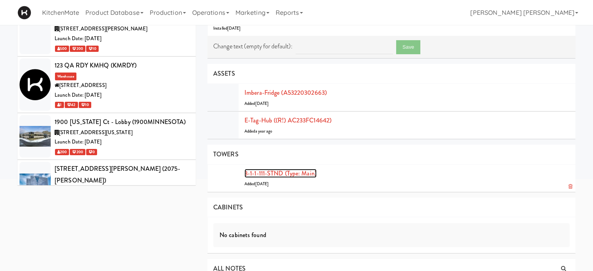
click at [281, 174] on link "3-1-1-111-STND (type: main)" at bounding box center [281, 173] width 72 height 9
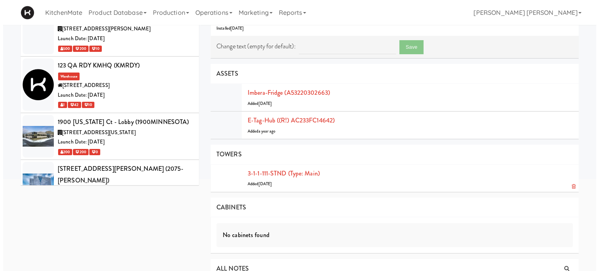
scroll to position [25, 0]
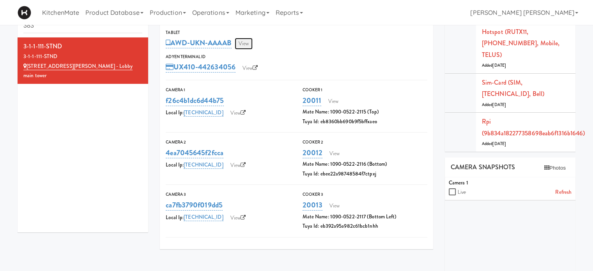
click at [252, 48] on link "View" at bounding box center [244, 44] width 18 height 12
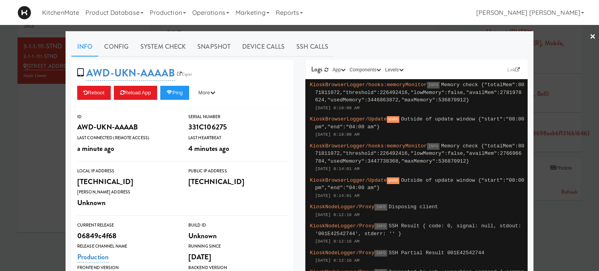
click at [590, 35] on link "×" at bounding box center [593, 37] width 6 height 24
click at [590, 36] on link "×" at bounding box center [593, 37] width 6 height 24
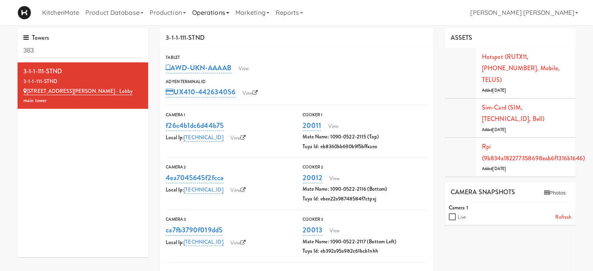
click at [219, 12] on link "Operations" at bounding box center [210, 12] width 43 height 25
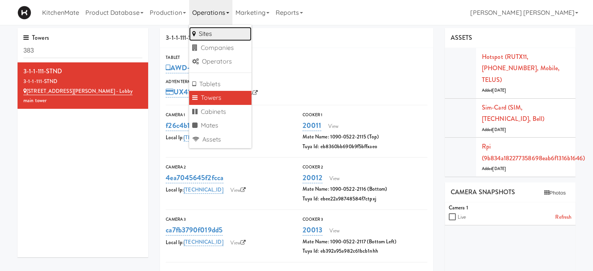
click at [221, 34] on link "Sites" at bounding box center [220, 34] width 62 height 14
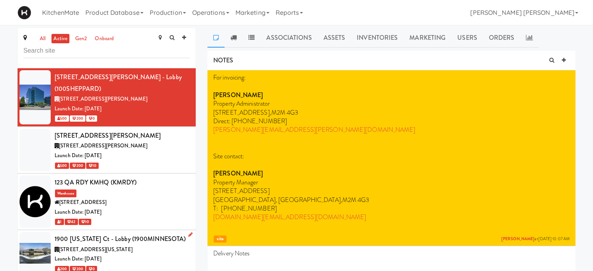
click at [105, 246] on span "[STREET_ADDRESS][US_STATE]" at bounding box center [96, 249] width 74 height 7
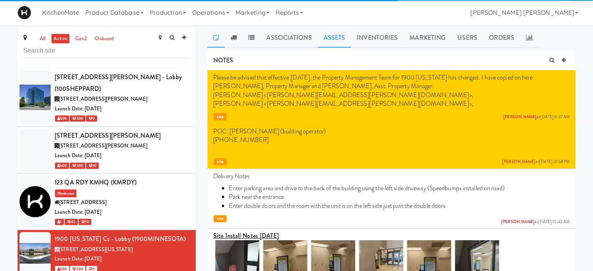
click at [329, 35] on link "Assets" at bounding box center [335, 37] width 34 height 19
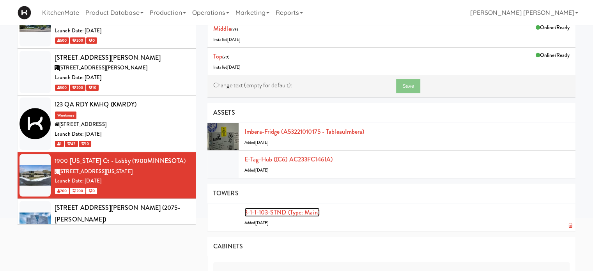
click at [266, 208] on link "3-1-1-103-STND (type: main)" at bounding box center [282, 212] width 75 height 9
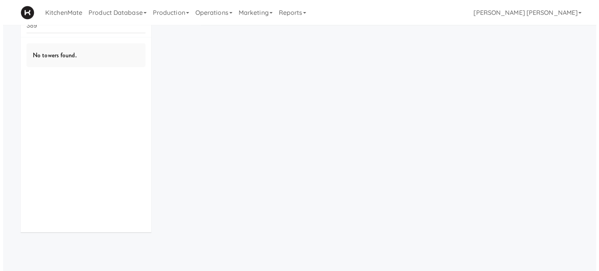
scroll to position [25, 0]
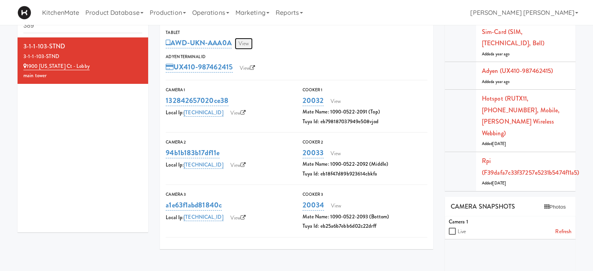
click at [245, 44] on link "View" at bounding box center [244, 44] width 18 height 12
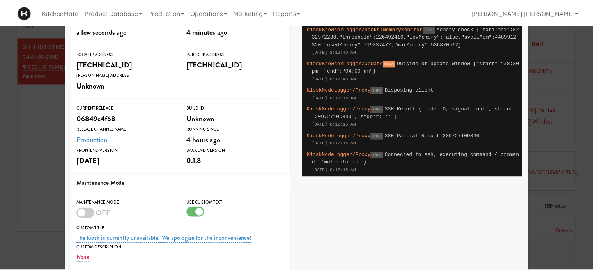
scroll to position [78, 0]
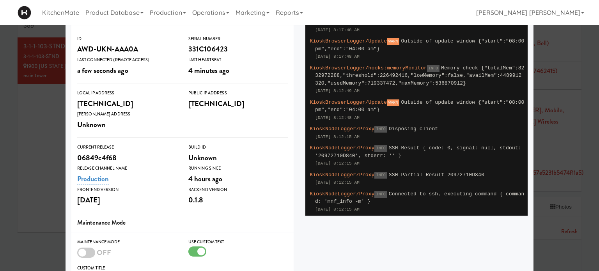
click at [6, 133] on div at bounding box center [299, 135] width 599 height 271
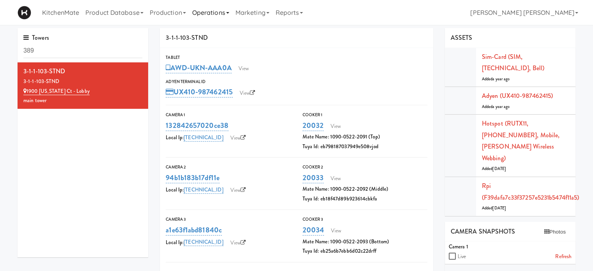
click at [217, 11] on link "Operations" at bounding box center [210, 12] width 43 height 25
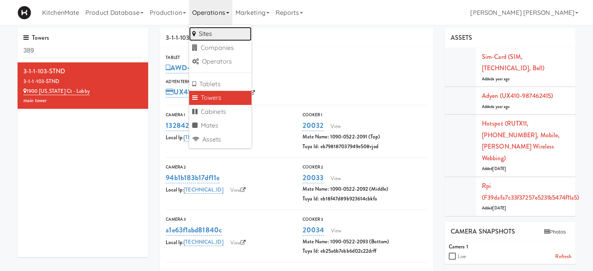
click at [216, 29] on link "Sites" at bounding box center [220, 34] width 62 height 14
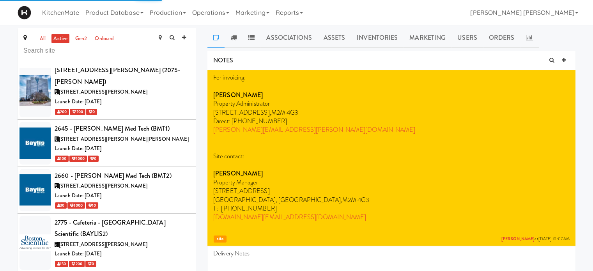
scroll to position [234, 0]
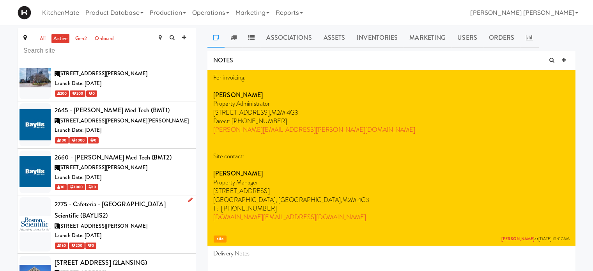
click at [110, 222] on span "[STREET_ADDRESS][PERSON_NAME]" at bounding box center [103, 225] width 89 height 7
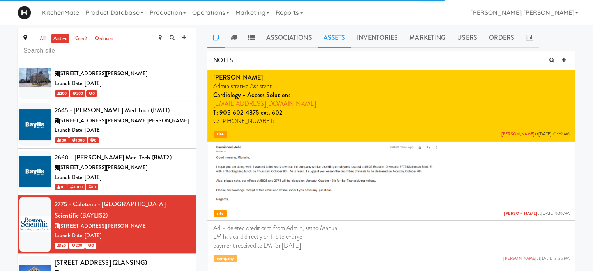
click at [340, 34] on link "Assets" at bounding box center [335, 37] width 34 height 19
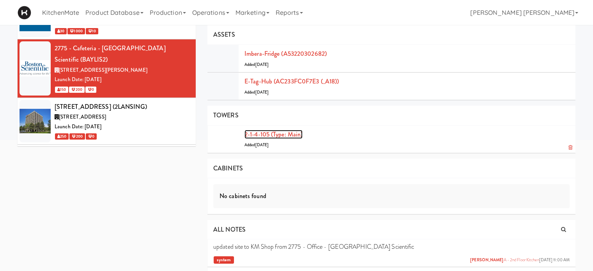
click at [286, 132] on link "2-1-4-105 (type: main)" at bounding box center [274, 134] width 58 height 9
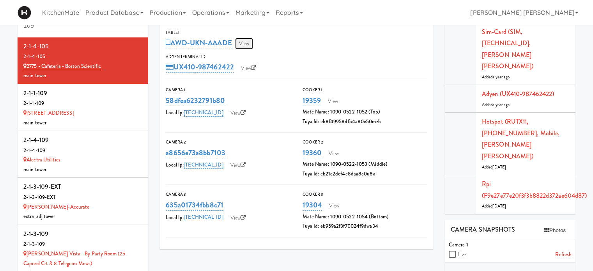
click at [245, 46] on link "View" at bounding box center [244, 44] width 18 height 12
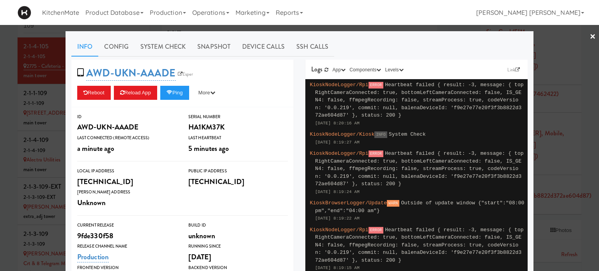
click at [0, 151] on div at bounding box center [299, 135] width 599 height 271
